Goal: Information Seeking & Learning: Check status

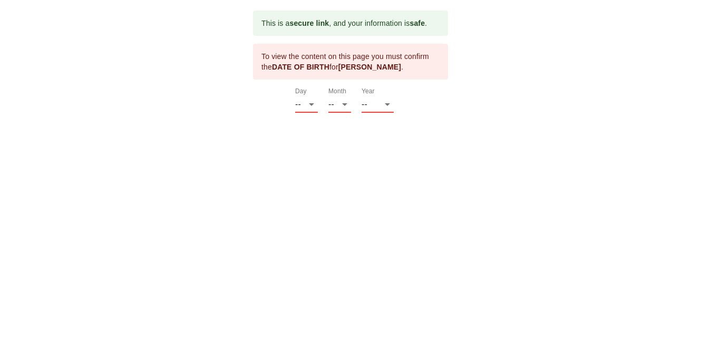
click at [495, 64] on div "This is a secure link , and your information is safe . To view the content on t…" at bounding box center [351, 62] width 680 height 102
